Goal: Task Accomplishment & Management: Complete application form

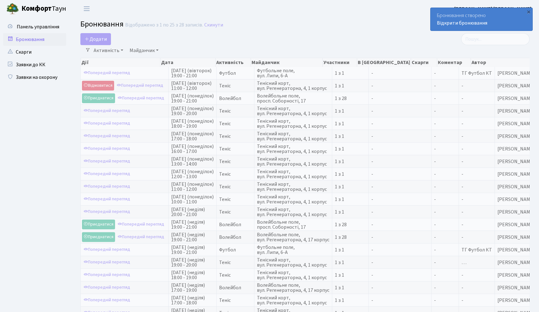
select select "25"
click at [95, 41] on button "Додати" at bounding box center [95, 39] width 31 height 12
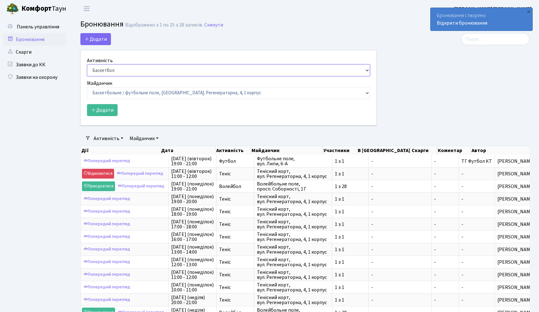
select select "1"
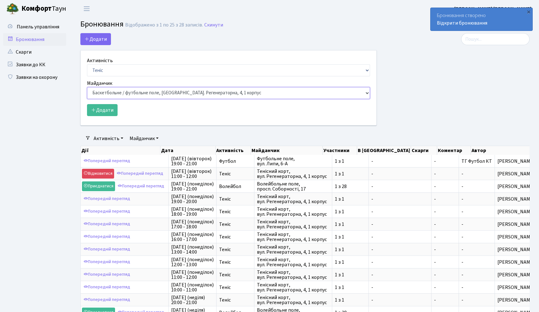
select select "1"
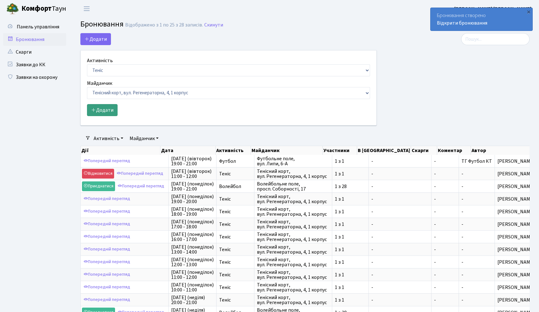
click at [99, 112] on button "Додати" at bounding box center [102, 110] width 31 height 12
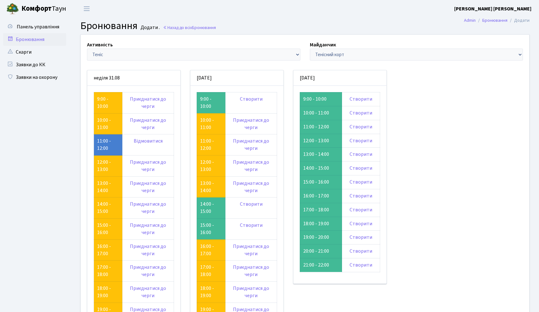
click at [41, 39] on link "Бронювання" at bounding box center [34, 39] width 63 height 13
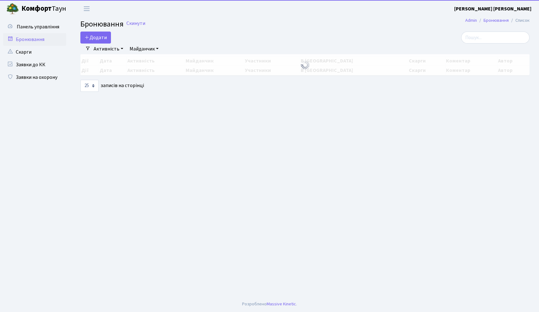
select select "25"
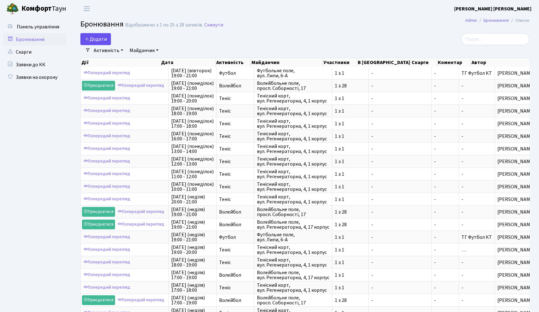
click at [101, 37] on button "Додати" at bounding box center [95, 39] width 31 height 12
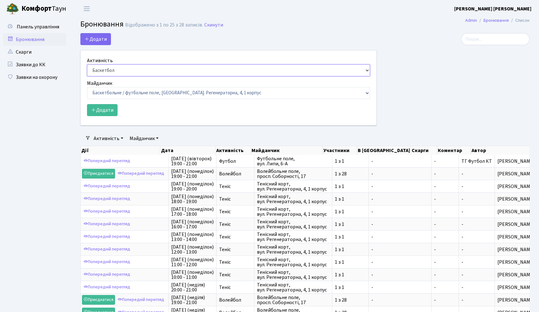
select select "1"
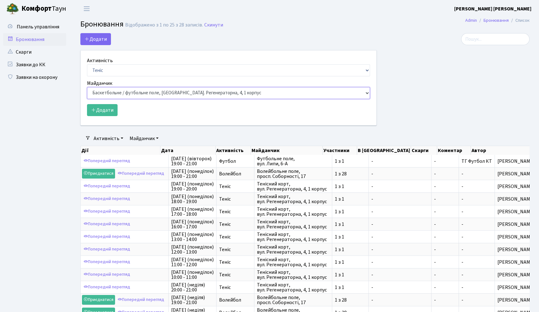
select select "1"
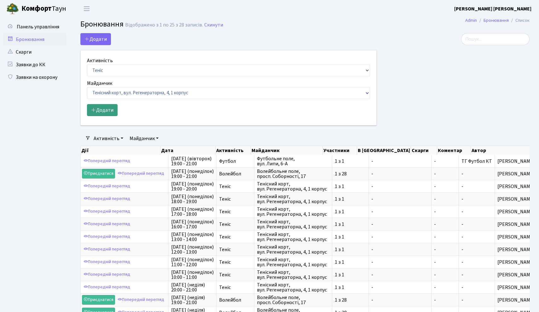
click at [107, 109] on button "Додати" at bounding box center [102, 110] width 31 height 12
